Goal: Transaction & Acquisition: Purchase product/service

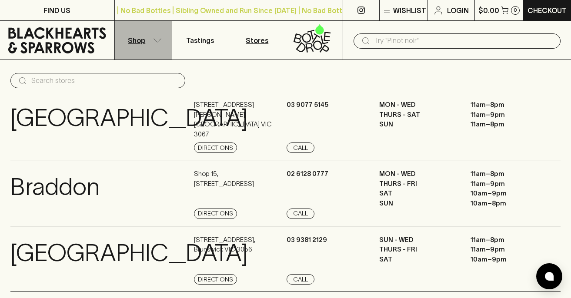
click at [141, 37] on p "Shop" at bounding box center [136, 40] width 17 height 10
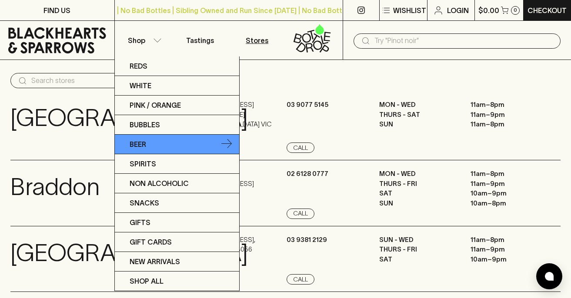
click at [164, 140] on link "Beer" at bounding box center [177, 145] width 124 height 20
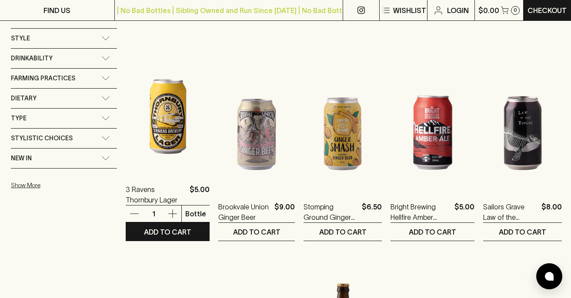
scroll to position [602, 0]
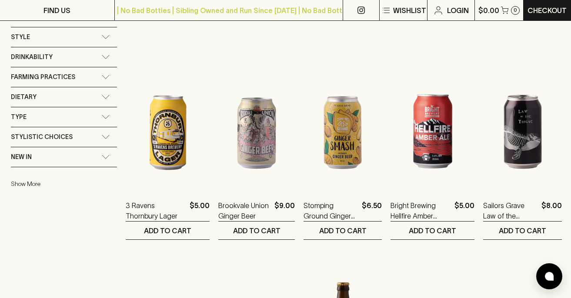
click at [20, 184] on button "Show More" at bounding box center [68, 184] width 114 height 18
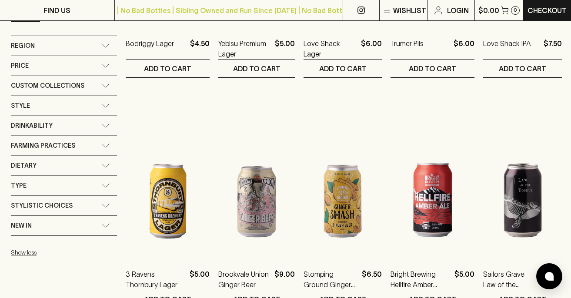
scroll to position [565, 0]
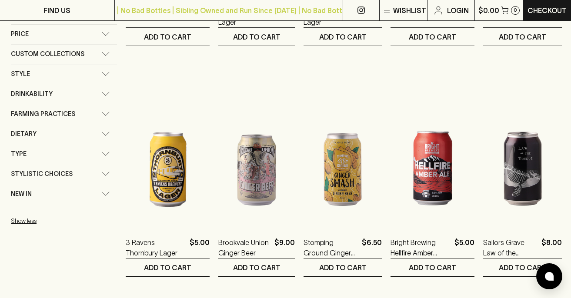
click at [108, 172] on icon at bounding box center [105, 174] width 9 height 4
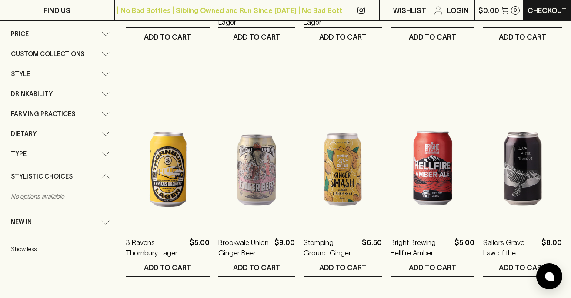
click at [108, 172] on div "Stylistic Choices" at bounding box center [64, 176] width 106 height 25
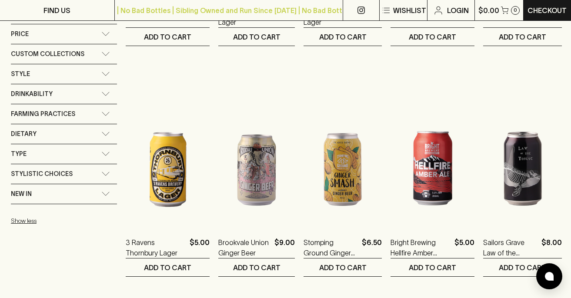
click at [109, 152] on icon at bounding box center [105, 154] width 9 height 4
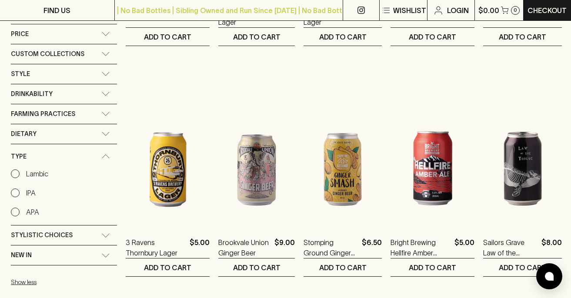
click at [109, 152] on div "Type" at bounding box center [64, 156] width 106 height 25
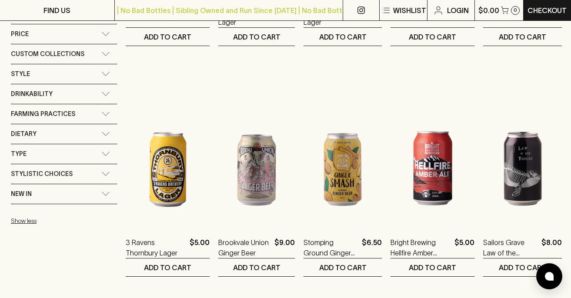
click at [109, 94] on icon at bounding box center [105, 94] width 9 height 4
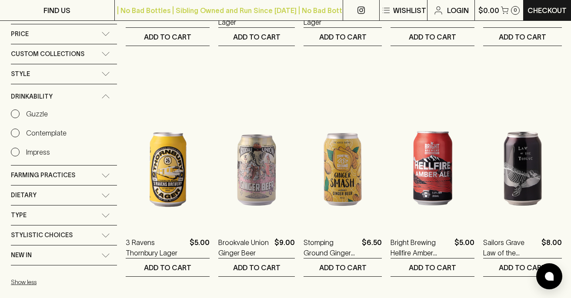
click at [109, 94] on icon at bounding box center [105, 96] width 9 height 4
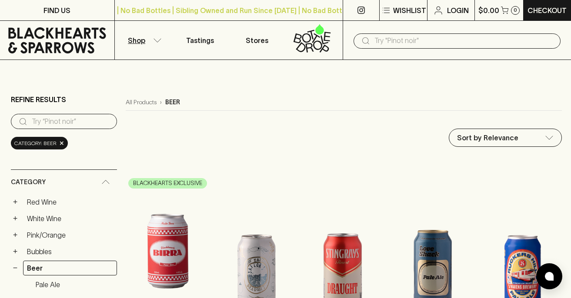
scroll to position [0, 0]
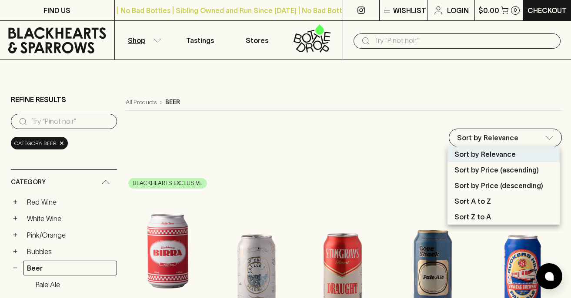
click at [485, 175] on li "Sort by Price (ascending)" at bounding box center [504, 170] width 112 height 16
type input "price:asc"
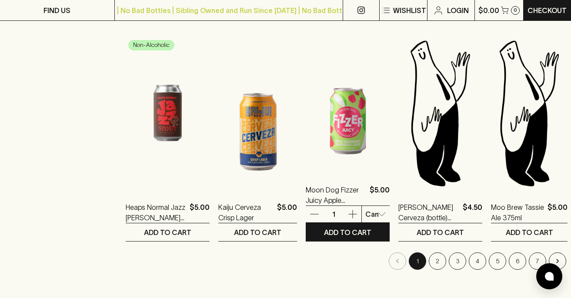
scroll to position [831, 0]
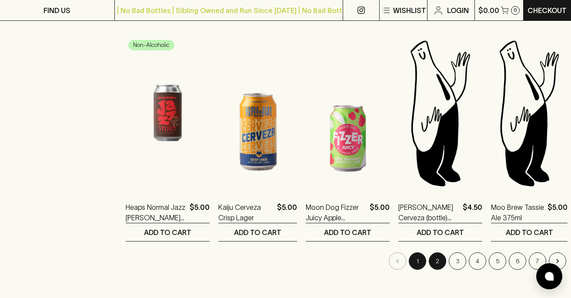
click at [430, 261] on button "2" at bounding box center [437, 261] width 17 height 17
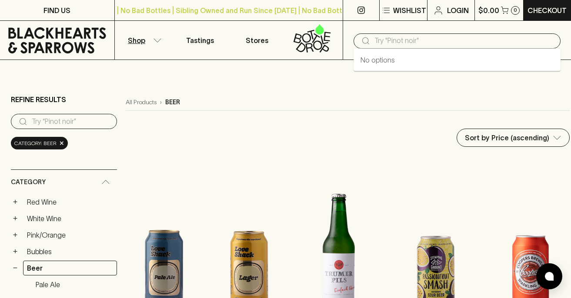
click at [395, 42] on input "text" at bounding box center [463, 41] width 179 height 14
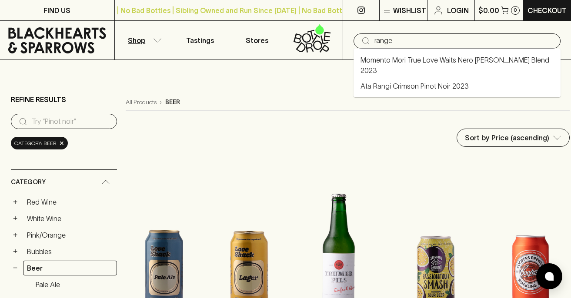
click at [436, 40] on input "range" at bounding box center [463, 41] width 179 height 14
type input "range"
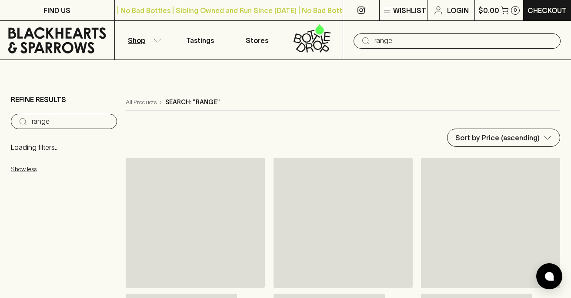
type input "range"
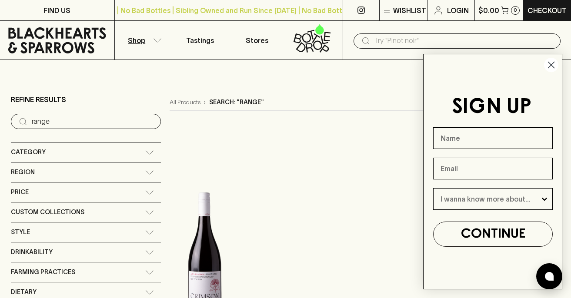
click at [550, 63] on circle "Close dialog" at bounding box center [551, 65] width 14 height 14
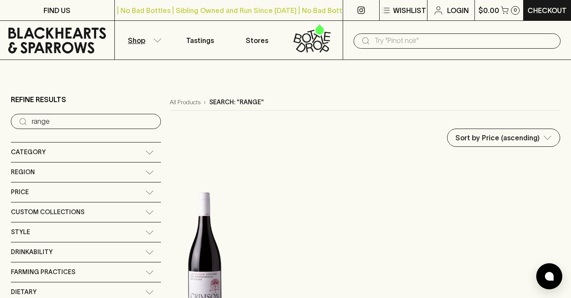
click at [410, 41] on input "text" at bounding box center [463, 41] width 179 height 14
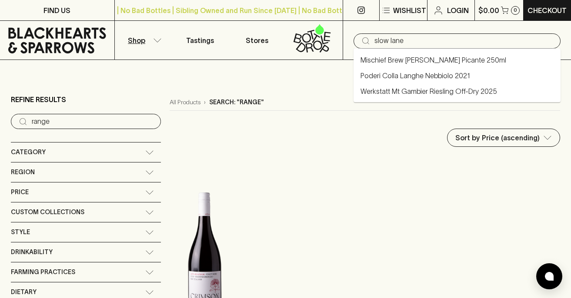
type input "slow lane"
click at [313, 61] on main "Refine Results ​ range Category + Red Wine + White Wine + Pink/Orange + Bubbles…" at bounding box center [285, 248] width 571 height 377
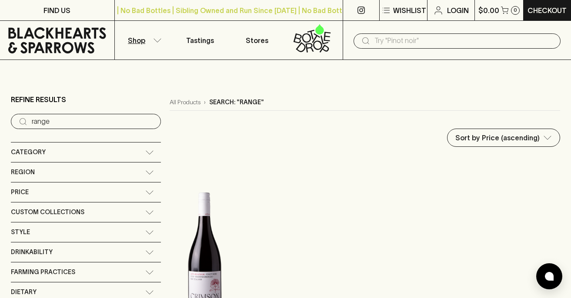
click at [318, 37] on icon at bounding box center [312, 38] width 46 height 29
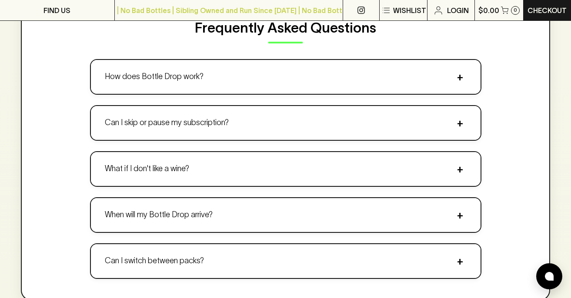
scroll to position [1207, 0]
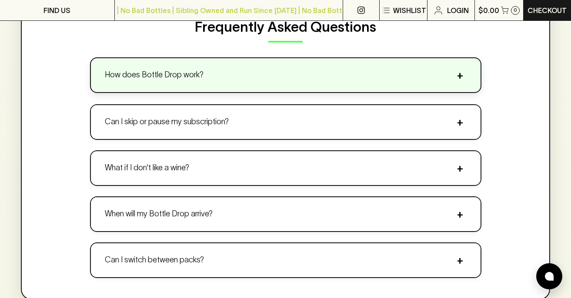
click at [327, 60] on button "How does Bottle Drop work? +" at bounding box center [286, 75] width 390 height 34
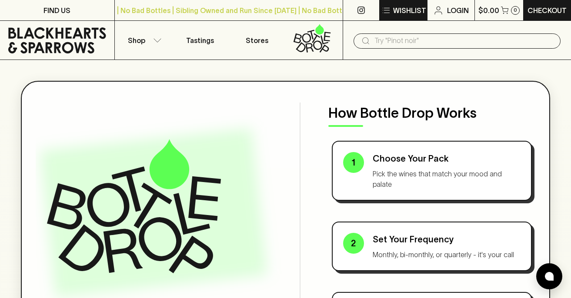
scroll to position [0, 0]
click at [141, 41] on p "Shop" at bounding box center [136, 40] width 17 height 10
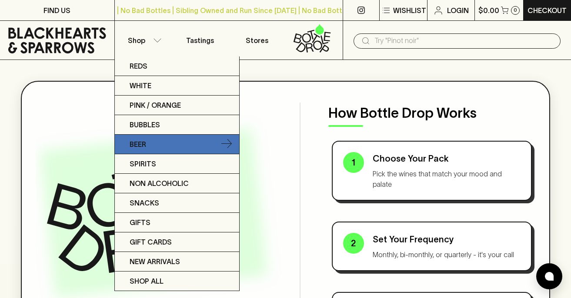
click at [158, 147] on link "Beer" at bounding box center [177, 145] width 124 height 20
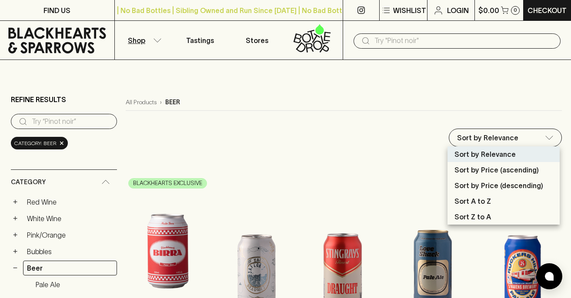
click at [469, 216] on p "Sort Z to A" at bounding box center [473, 217] width 37 height 10
type input "name:desc"
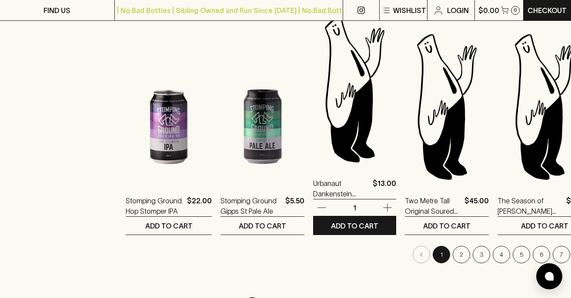
scroll to position [843, 0]
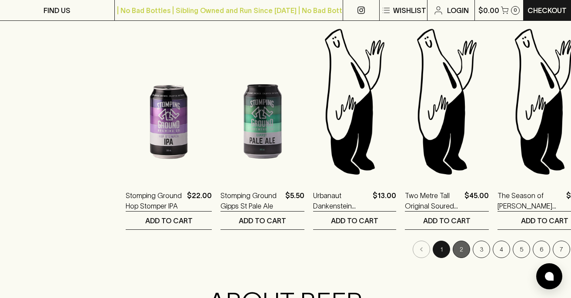
click at [453, 249] on button "2" at bounding box center [461, 249] width 17 height 17
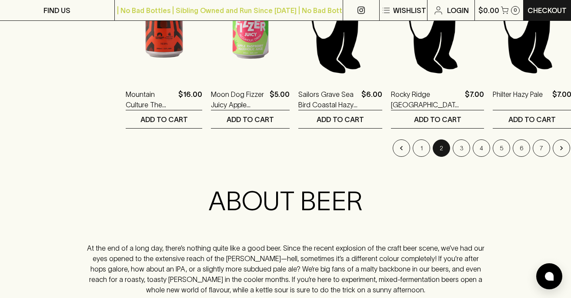
scroll to position [943, 0]
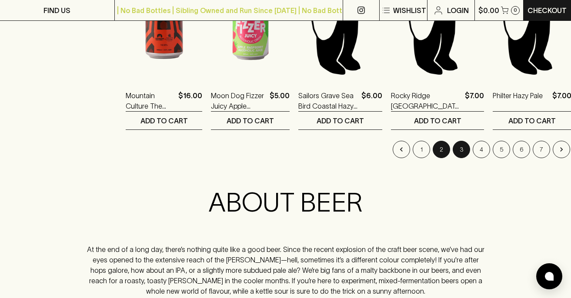
click at [453, 150] on button "3" at bounding box center [461, 149] width 17 height 17
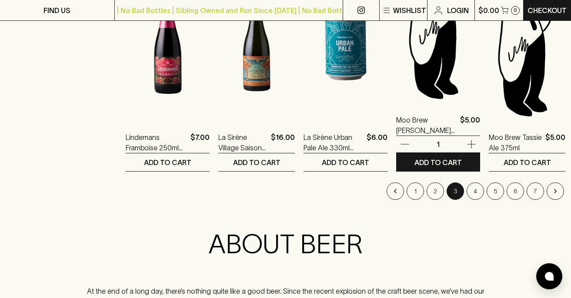
scroll to position [902, 0]
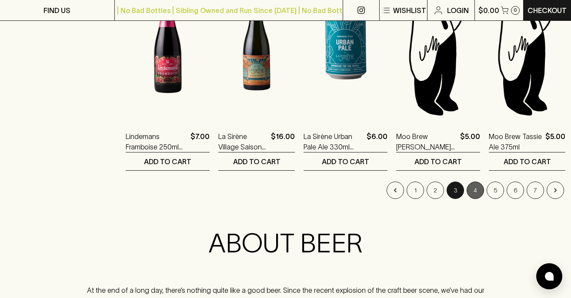
click at [470, 191] on button "4" at bounding box center [475, 190] width 17 height 17
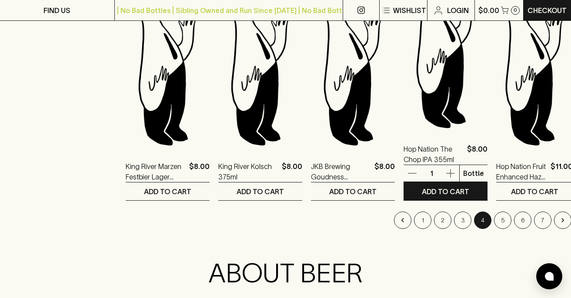
scroll to position [873, 0]
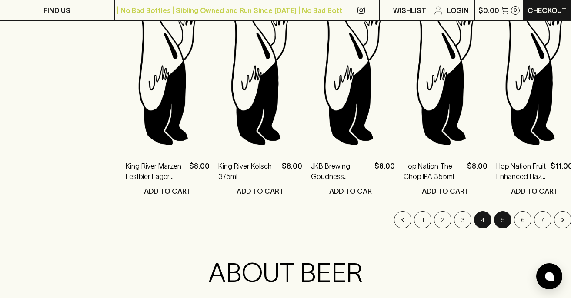
click at [494, 216] on button "5" at bounding box center [502, 219] width 17 height 17
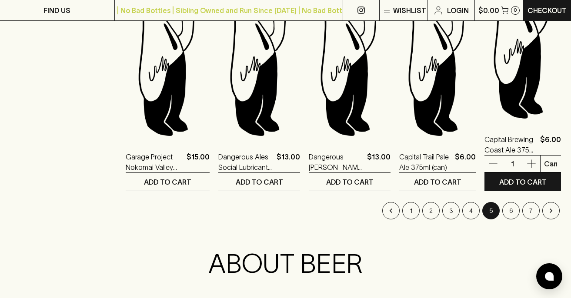
scroll to position [883, 0]
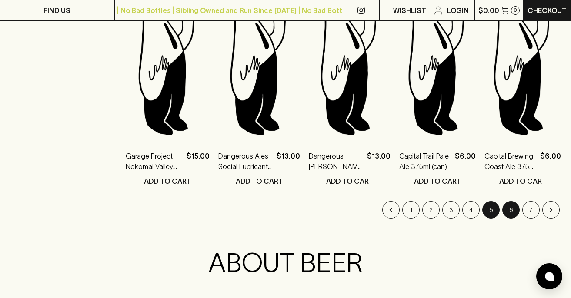
click at [509, 208] on button "6" at bounding box center [510, 209] width 17 height 17
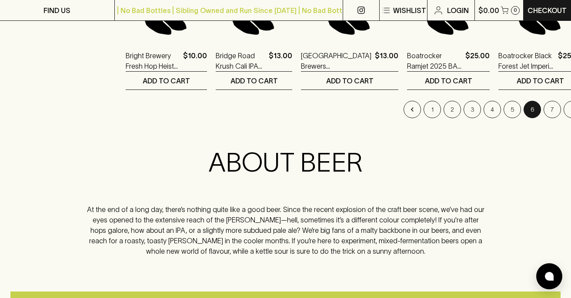
scroll to position [984, 0]
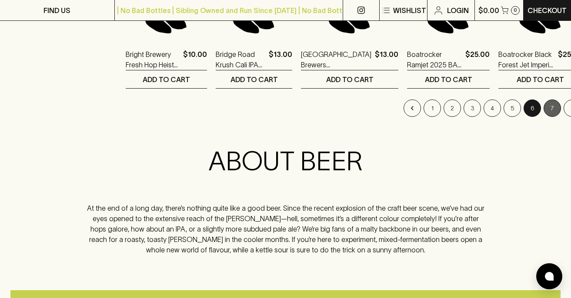
click at [544, 111] on button "7" at bounding box center [552, 108] width 17 height 17
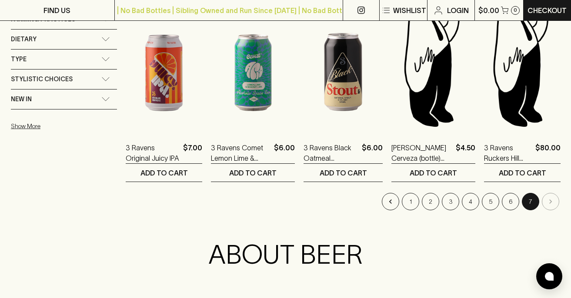
scroll to position [661, 0]
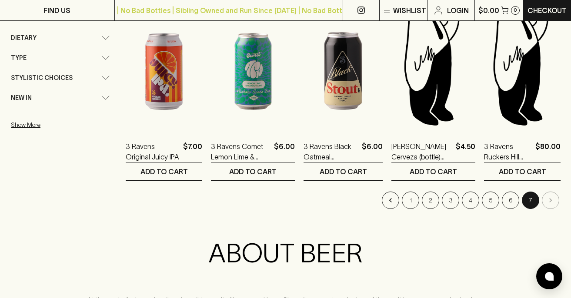
click at [547, 200] on li "pagination navigation" at bounding box center [551, 200] width 20 height 17
